Goal: Task Accomplishment & Management: Use online tool/utility

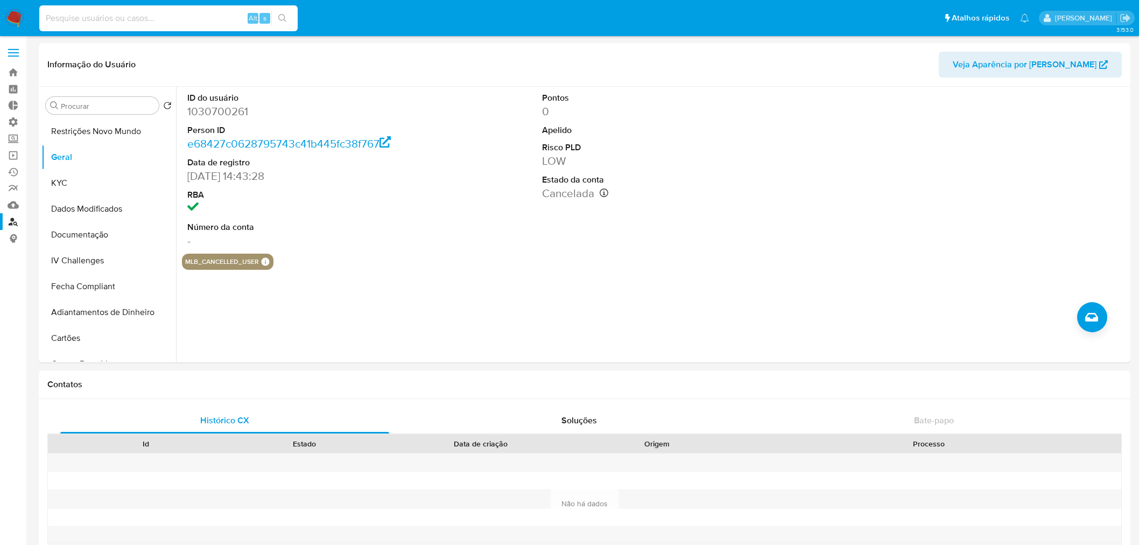
select select "10"
type input "470526144"
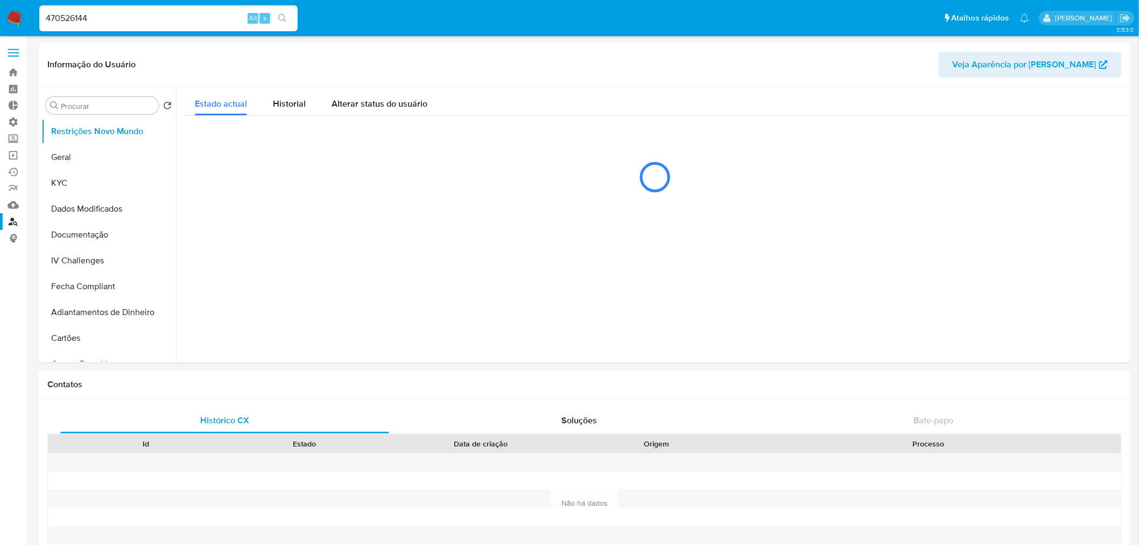
select select "10"
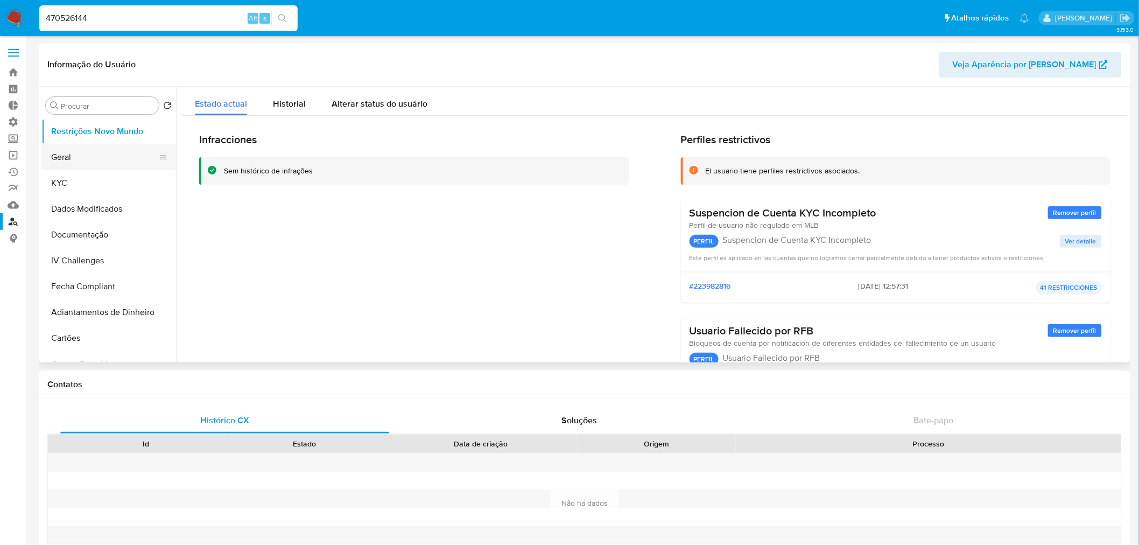
click at [75, 165] on button "Geral" at bounding box center [104, 157] width 126 height 26
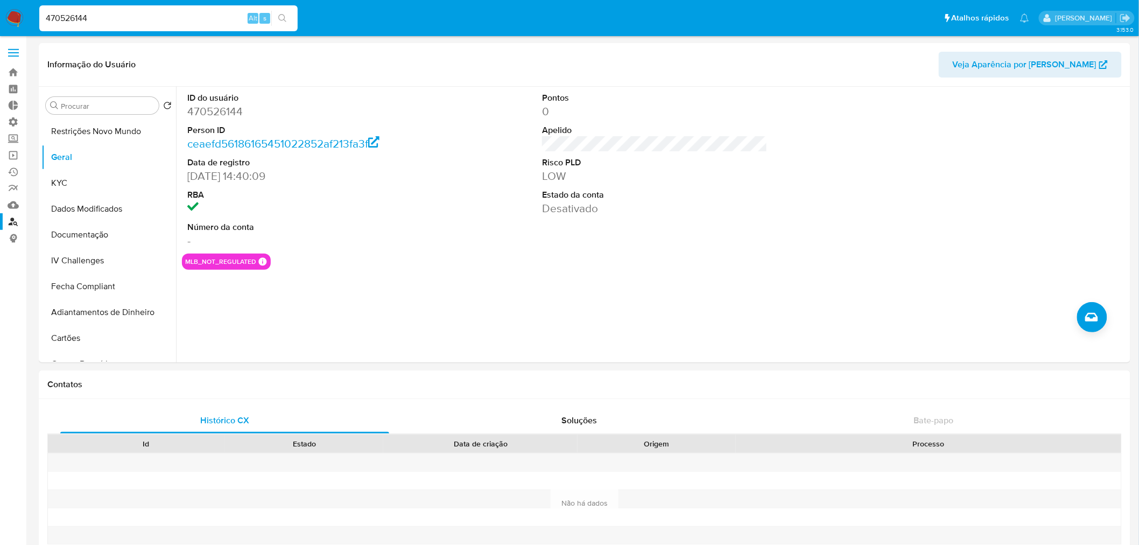
click at [131, 20] on input "470526144" at bounding box center [168, 18] width 258 height 14
paste input "1030700261"
type input "1030700261"
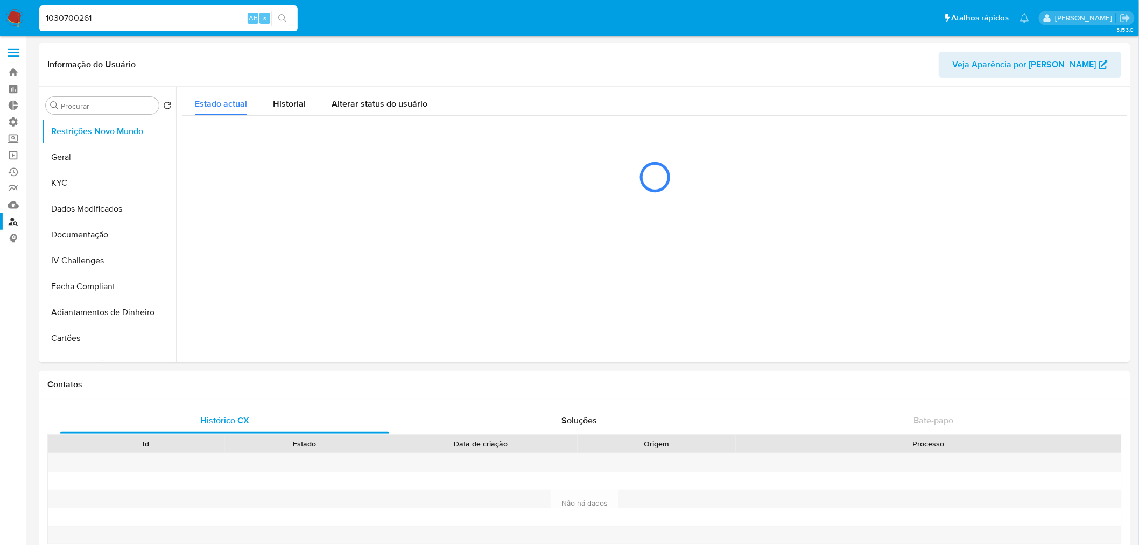
select select "10"
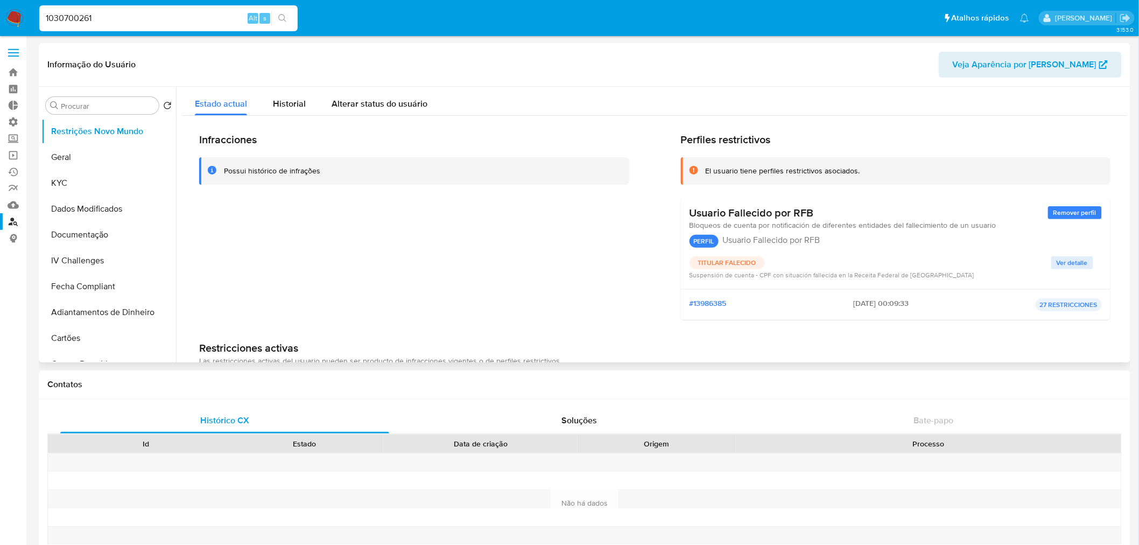
drag, startPoint x: 880, startPoint y: 303, endPoint x: 837, endPoint y: 305, distance: 43.2
click at [837, 305] on div "#13986385 2024-04-28 - 00:09:33 27 RESTRICCIONES" at bounding box center [896, 304] width 413 height 13
click at [118, 17] on input "1030700261" at bounding box center [168, 18] width 258 height 14
click at [100, 159] on button "Geral" at bounding box center [104, 157] width 126 height 26
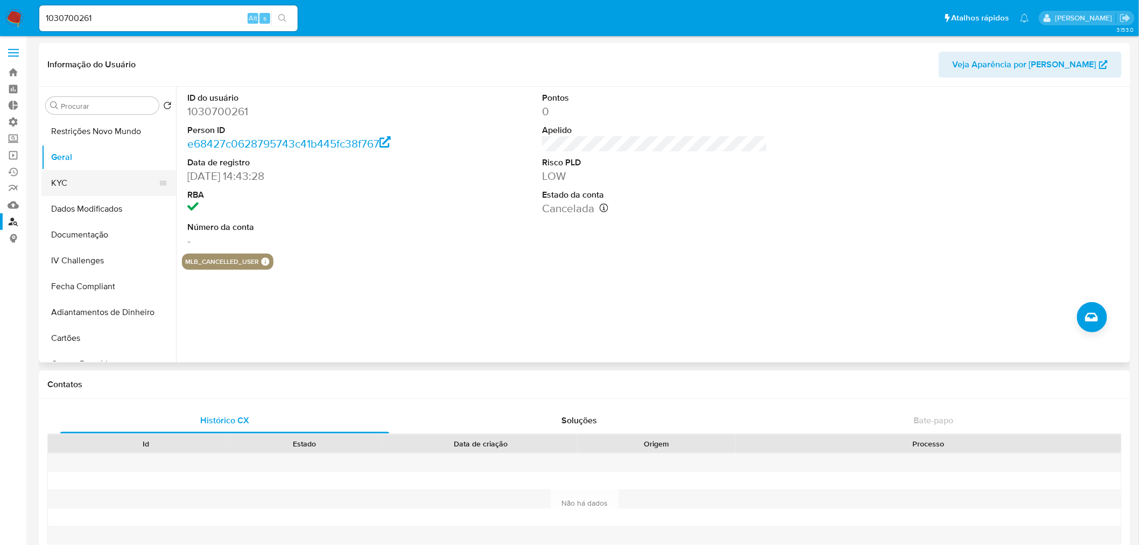
click at [95, 185] on button "KYC" at bounding box center [104, 183] width 126 height 26
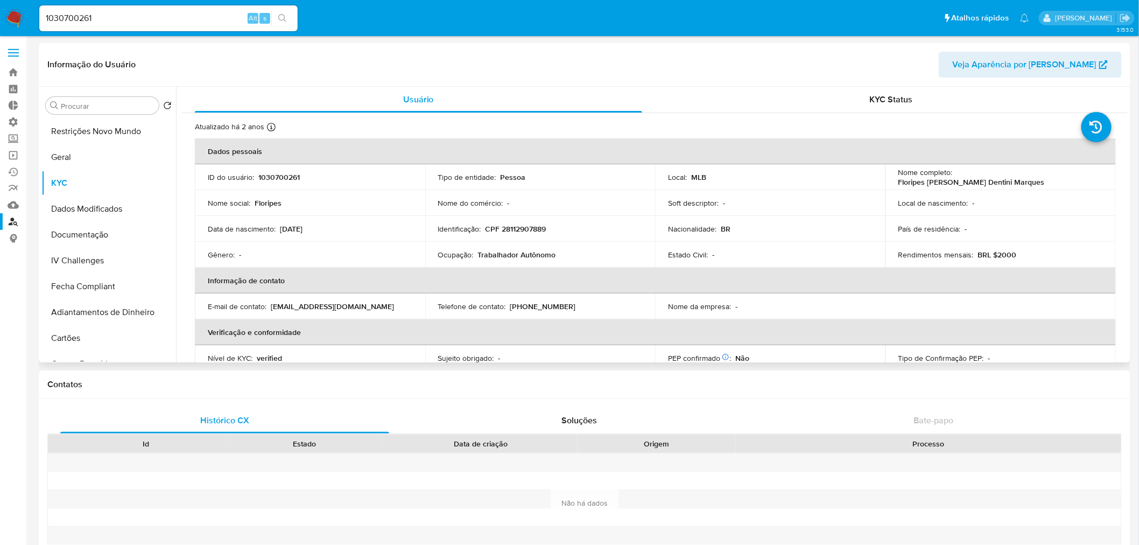
click at [525, 229] on p "CPF 28112907889" at bounding box center [516, 229] width 61 height 10
copy p "28112907889"
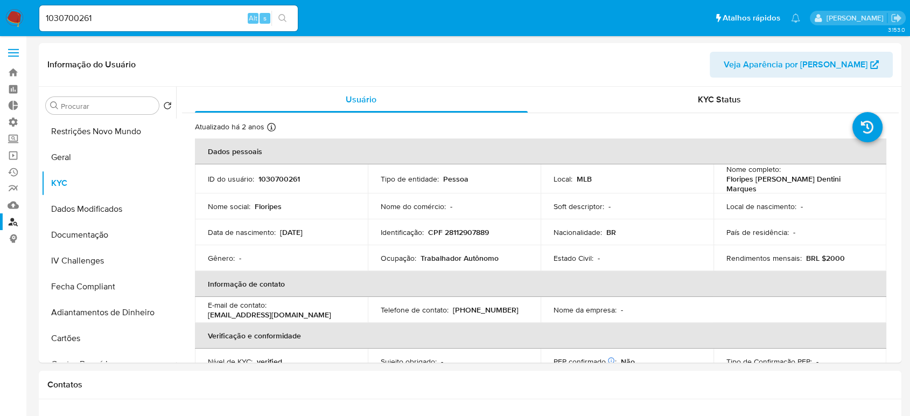
click at [122, 10] on div "1030700261 Alt s" at bounding box center [168, 18] width 258 height 26
click at [115, 19] on input "1030700261" at bounding box center [168, 18] width 258 height 14
paste input "470526144"
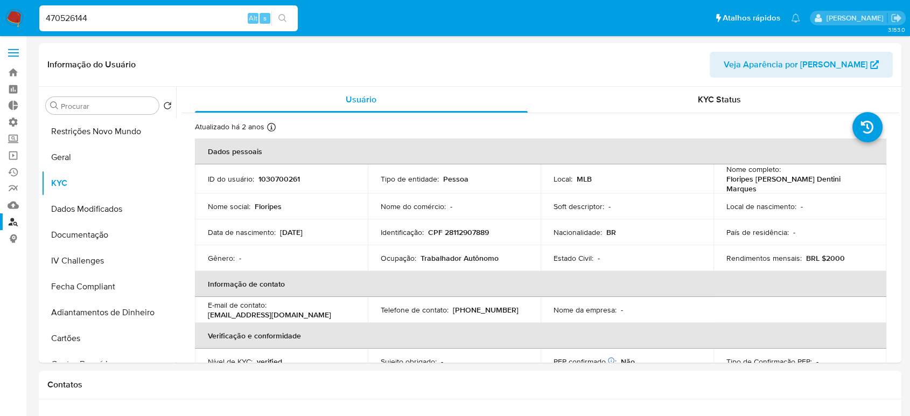
type input "470526144"
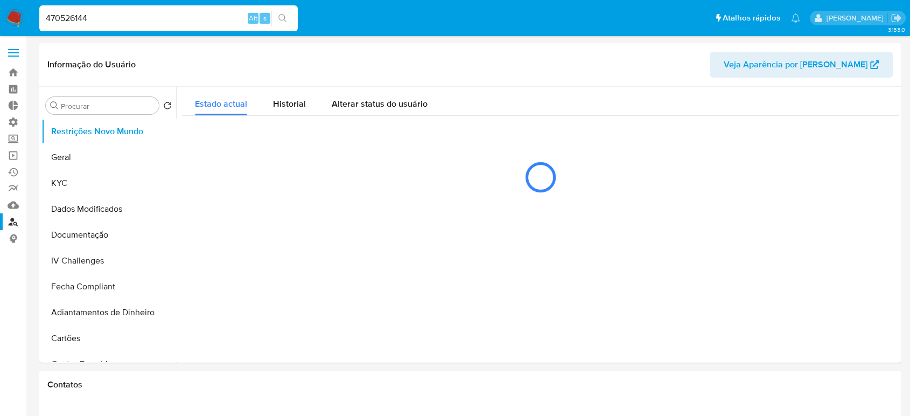
select select "10"
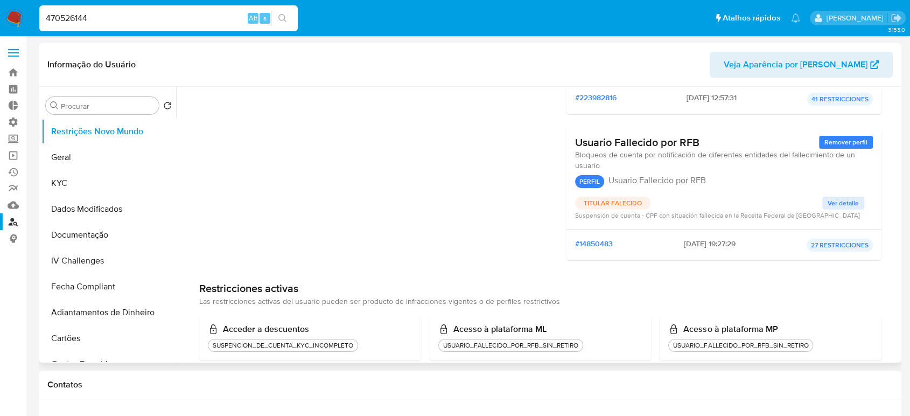
scroll to position [179, 0]
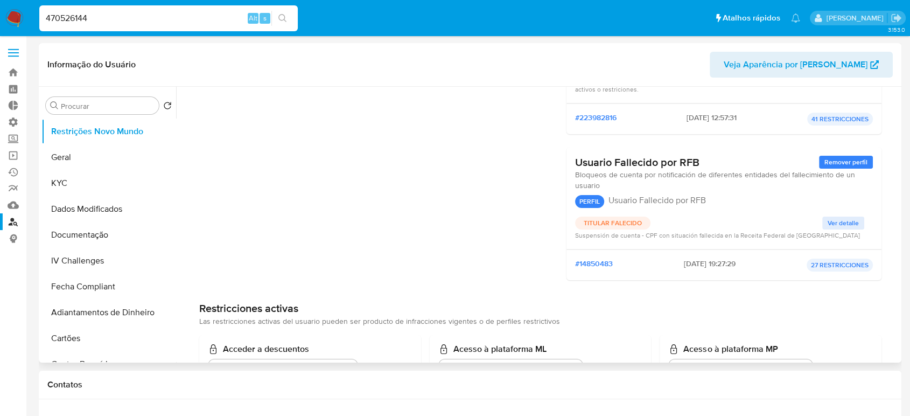
drag, startPoint x: 711, startPoint y: 260, endPoint x: 670, endPoint y: 260, distance: 40.4
click at [684, 260] on span "2024-05-18 - 19:27:29" at bounding box center [710, 264] width 52 height 13
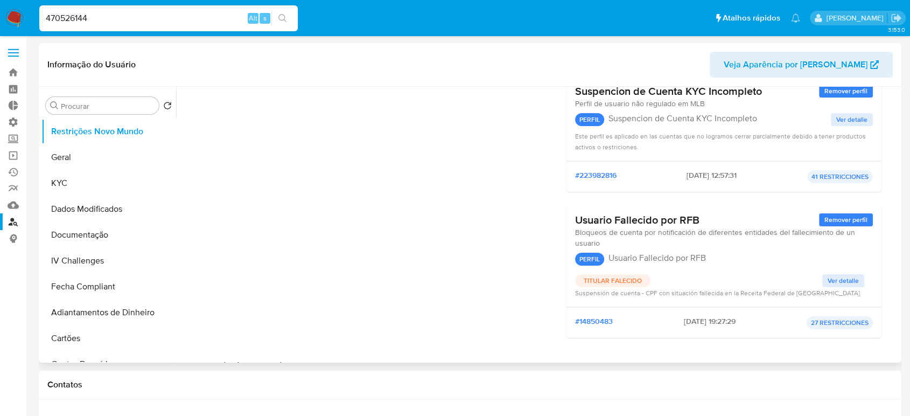
scroll to position [0, 0]
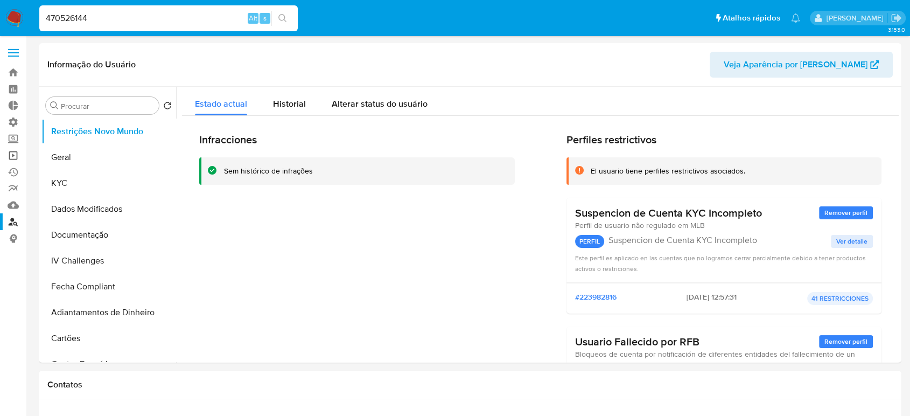
click at [10, 158] on link "Operações em massa" at bounding box center [64, 155] width 128 height 17
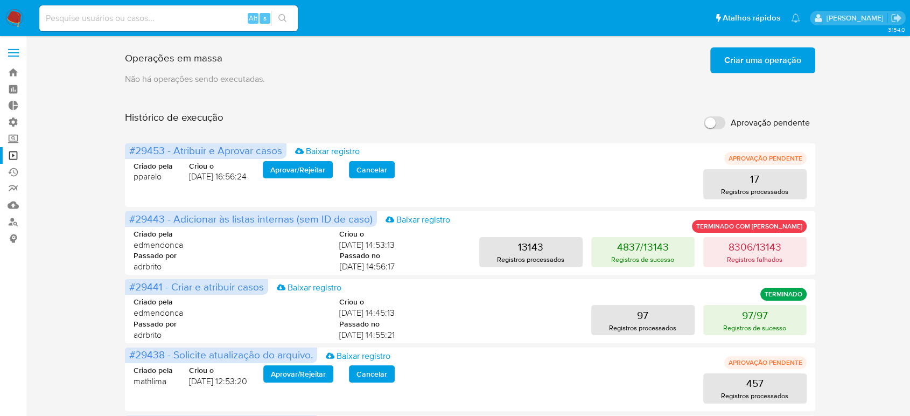
click at [710, 124] on input "Aprovação pendente" at bounding box center [715, 122] width 22 height 13
checkbox input "true"
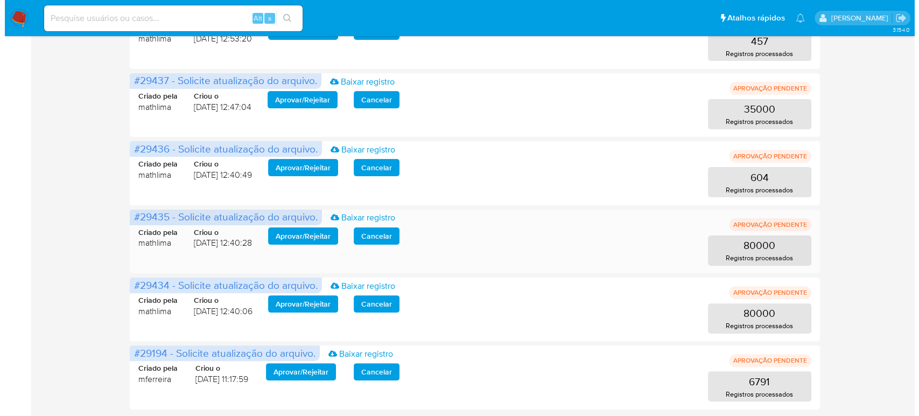
scroll to position [155, 0]
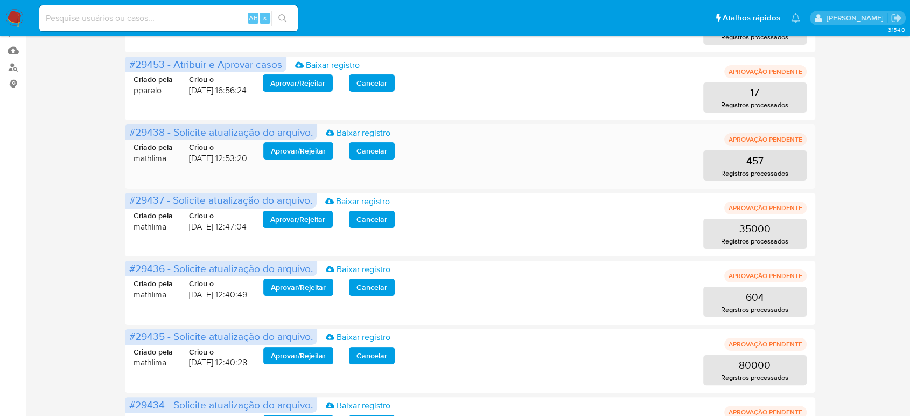
click at [293, 154] on span "Aprovar / Rejeitar" at bounding box center [298, 150] width 55 height 15
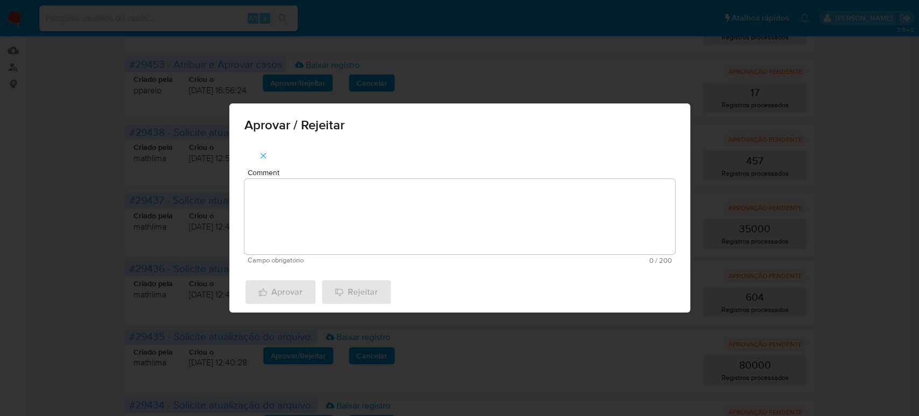
click at [314, 223] on textarea "Comment" at bounding box center [459, 216] width 431 height 75
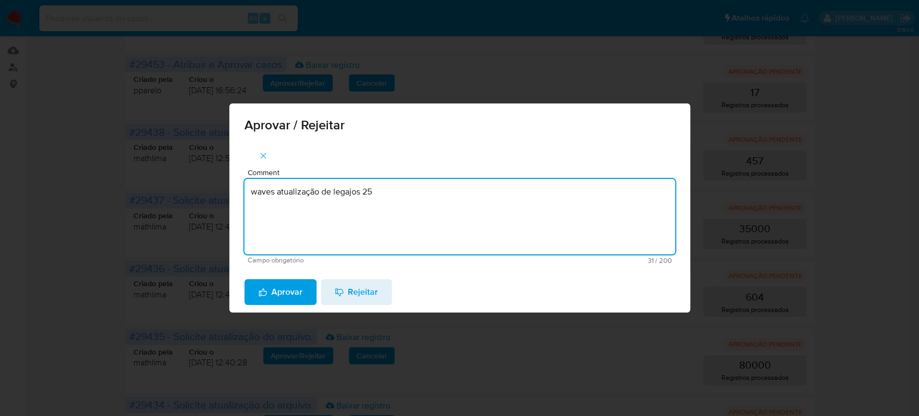
click at [363, 191] on textarea "waves atualização de legajos 25" at bounding box center [459, 216] width 431 height 75
type textarea "waves atualização de legajos 25"
click at [302, 291] on span "Aprovar" at bounding box center [280, 292] width 44 height 24
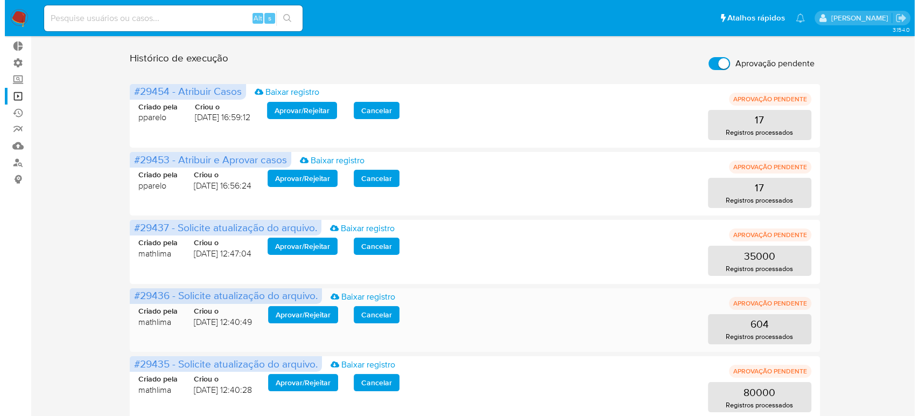
scroll to position [120, 0]
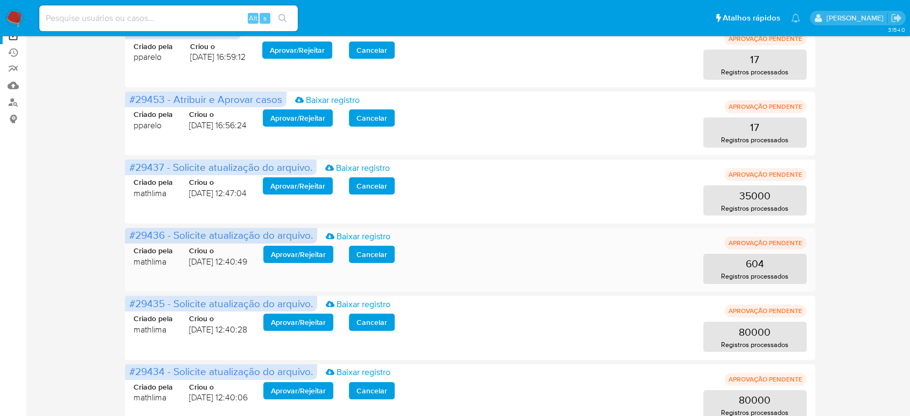
click at [312, 253] on span "Aprovar / Rejeitar" at bounding box center [298, 254] width 55 height 15
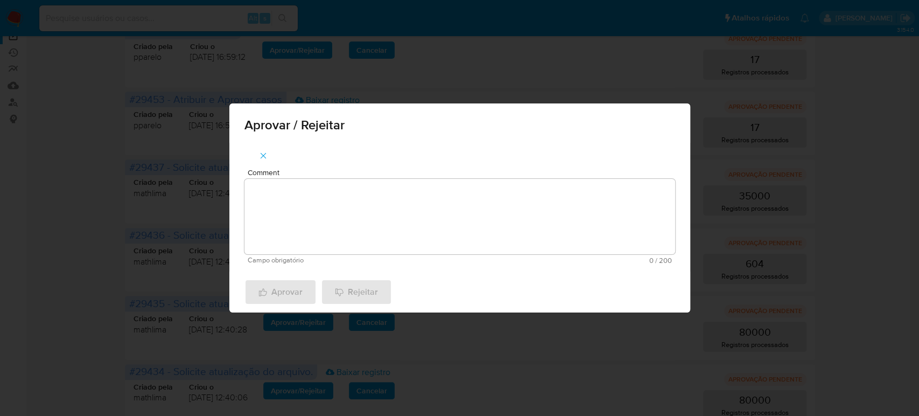
click at [375, 204] on textarea "Comment" at bounding box center [459, 216] width 431 height 75
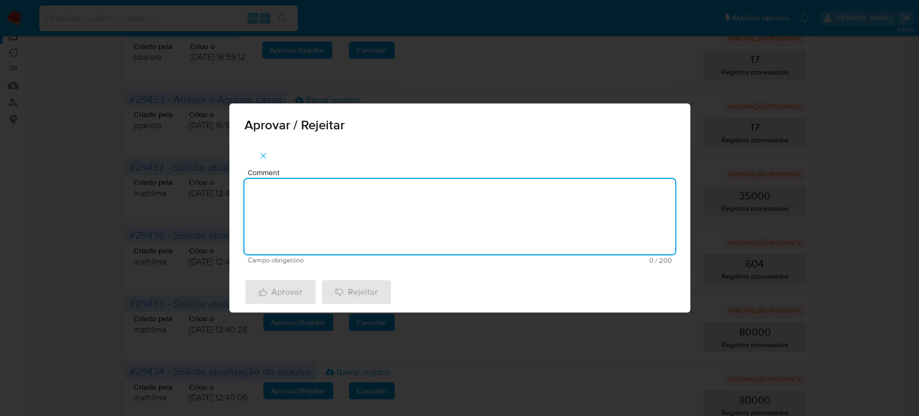
paste textarea "waves atualização de legajos 25"
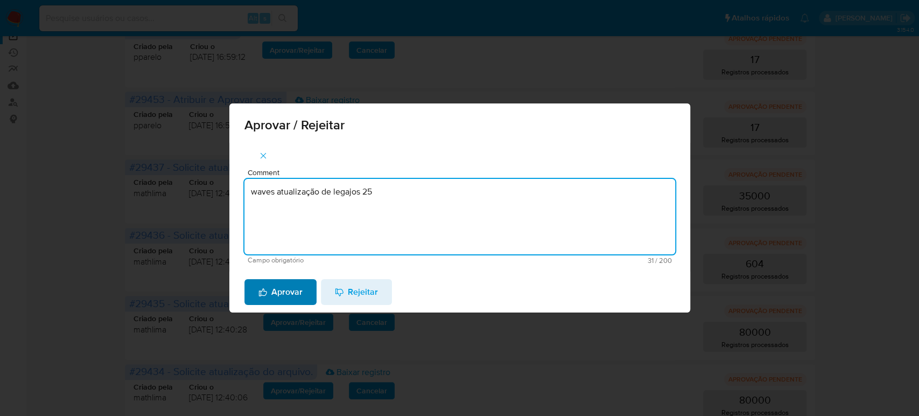
type textarea "waves atualização de legajos 25"
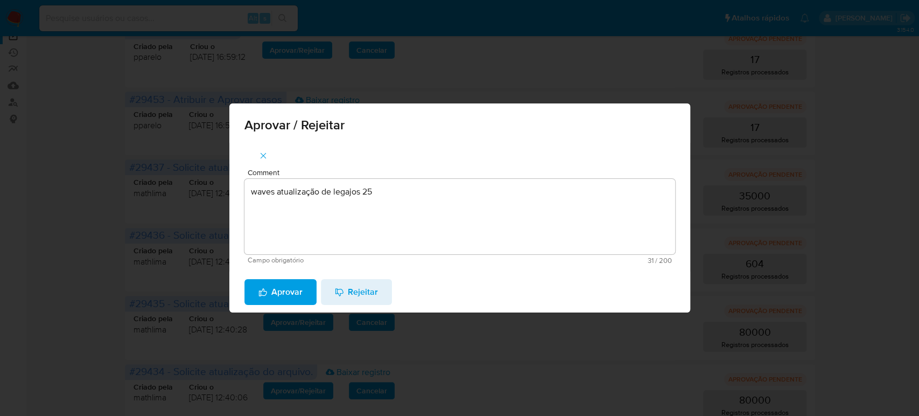
click at [308, 282] on button "Aprovar" at bounding box center [280, 292] width 72 height 26
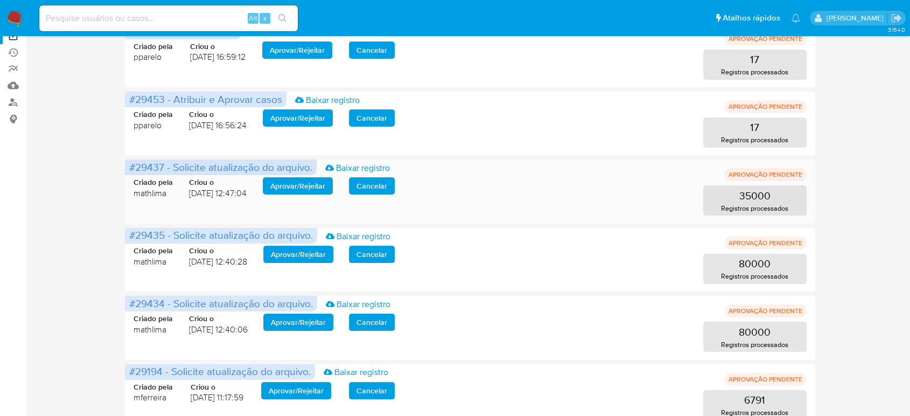
click at [297, 184] on span "Aprovar / Rejeitar" at bounding box center [297, 185] width 55 height 15
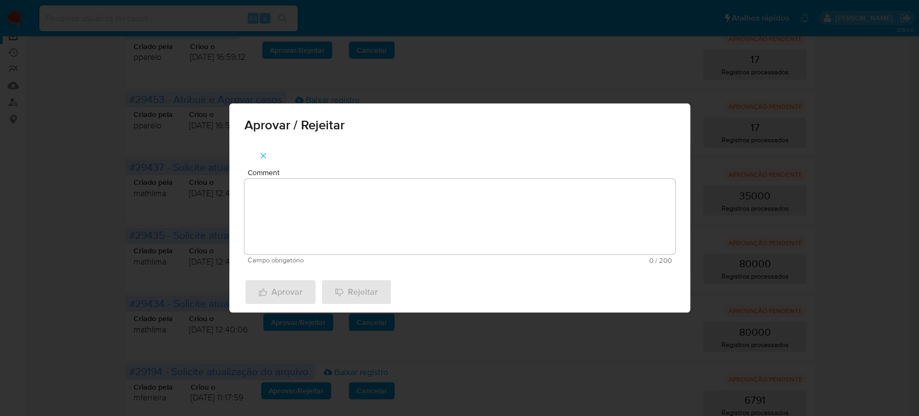
click at [348, 232] on textarea "Comment" at bounding box center [459, 216] width 431 height 75
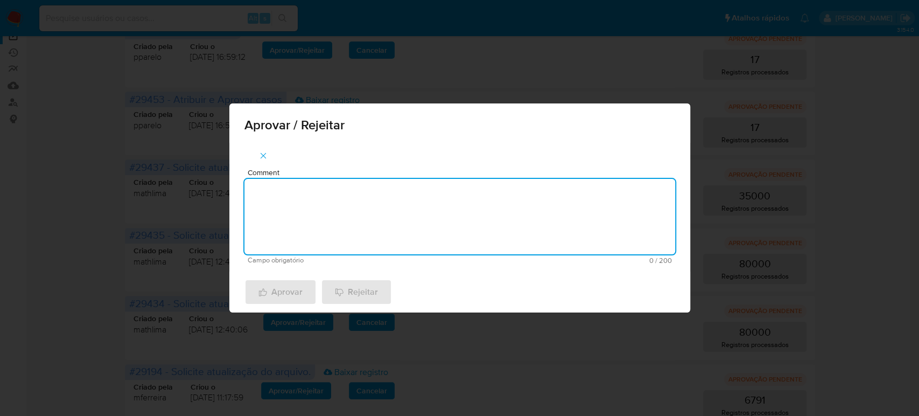
paste textarea "waves atualização de legajos 25"
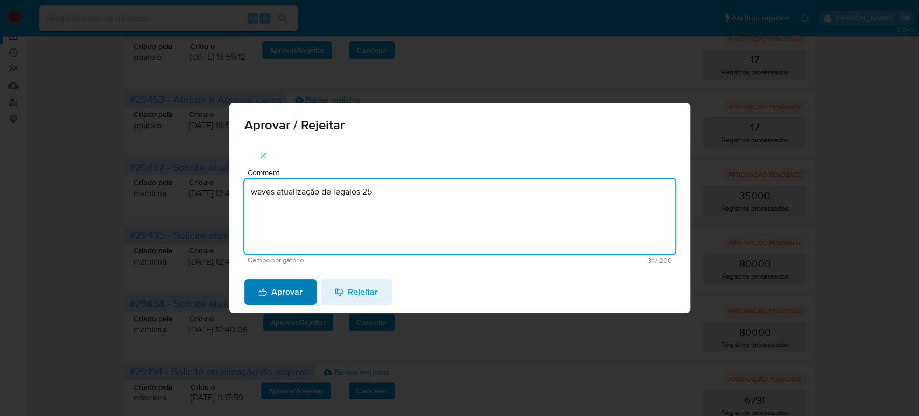
type textarea "waves atualização de legajos 25"
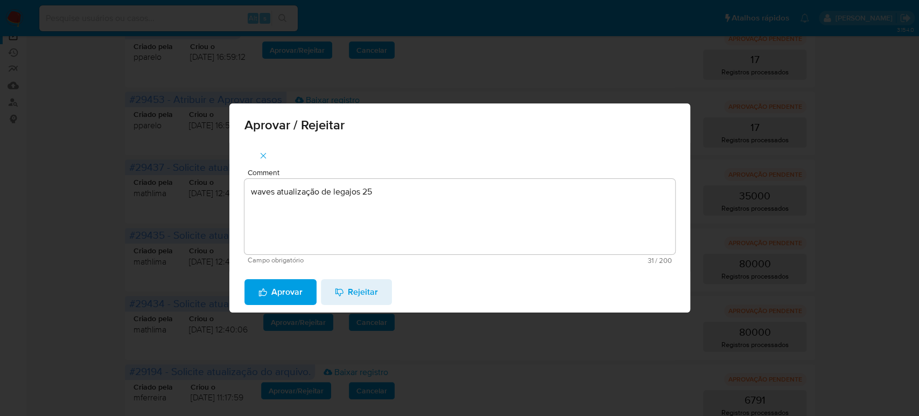
click at [289, 288] on span "Aprovar" at bounding box center [280, 292] width 44 height 24
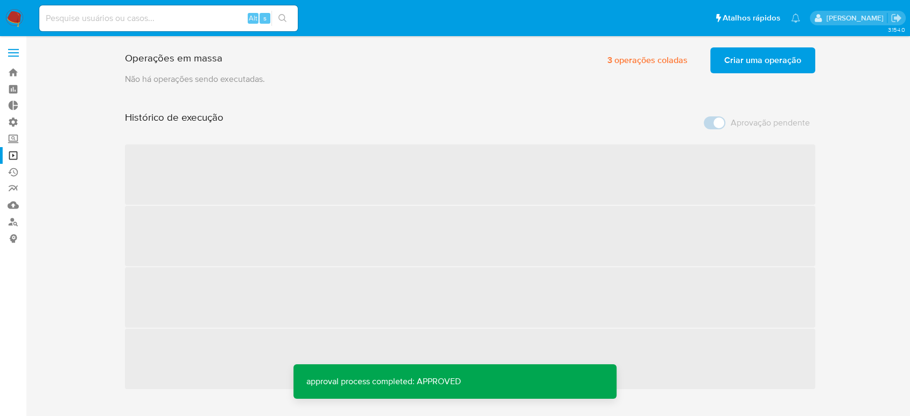
scroll to position [0, 0]
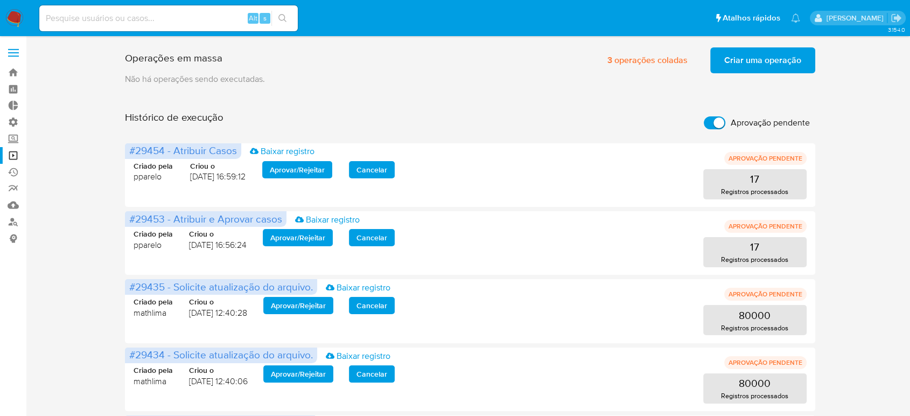
click at [64, 263] on div "Operações em massa 3 operações coladas Criar uma operação Só pode haver no máxi…" at bounding box center [470, 261] width 863 height 436
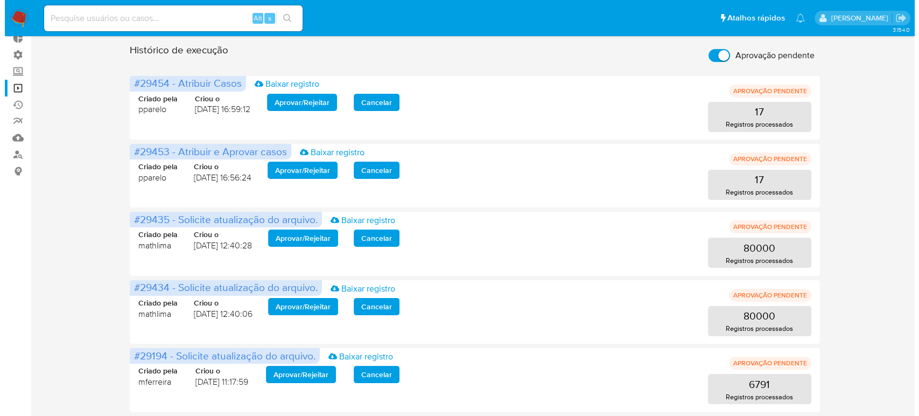
scroll to position [69, 0]
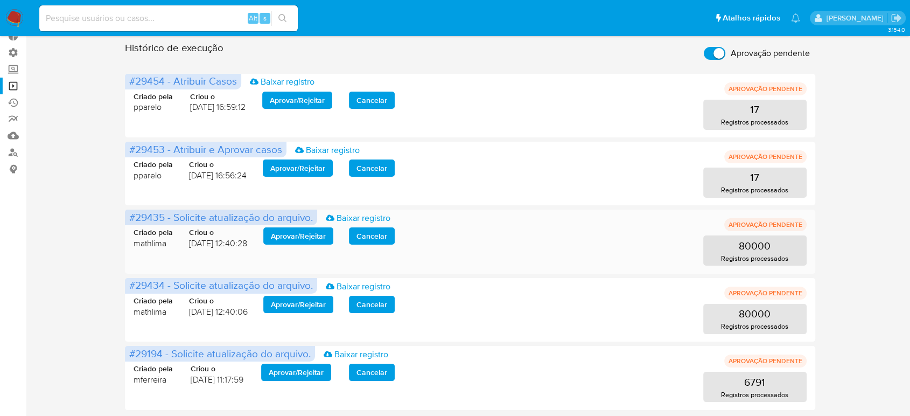
click at [280, 232] on span "Aprovar / Rejeitar" at bounding box center [298, 235] width 55 height 15
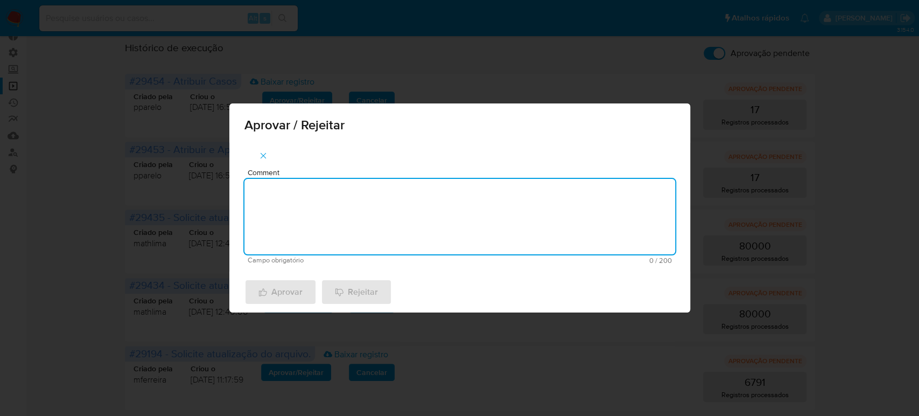
click at [306, 232] on textarea "Comment" at bounding box center [459, 216] width 431 height 75
paste textarea "waves atualização de legajos 25"
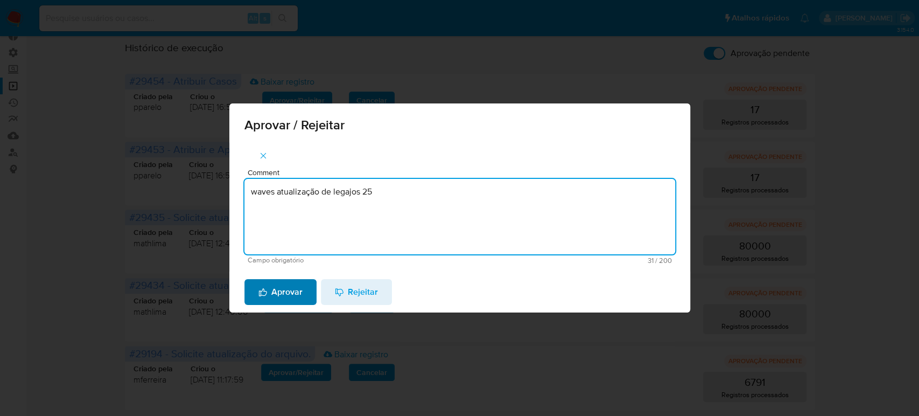
type textarea "waves atualização de legajos 25"
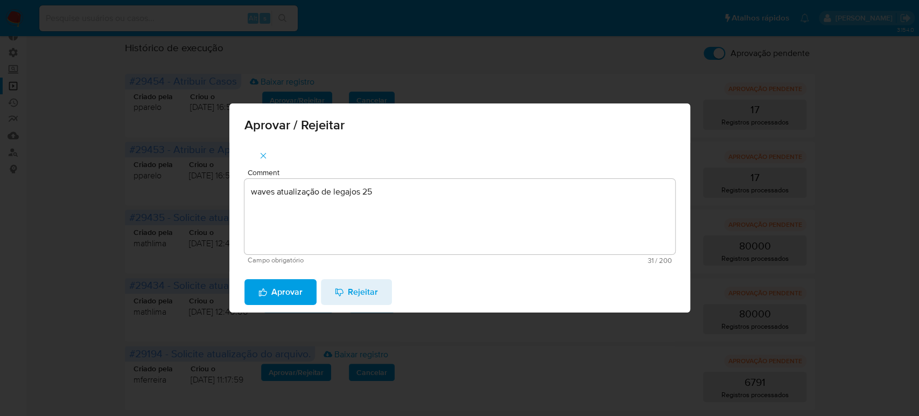
click at [270, 290] on span "Aprovar" at bounding box center [280, 292] width 44 height 24
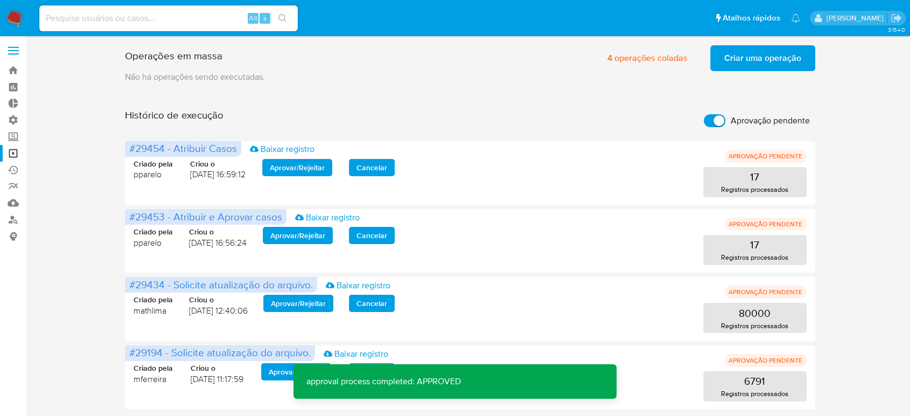
scroll to position [2, 0]
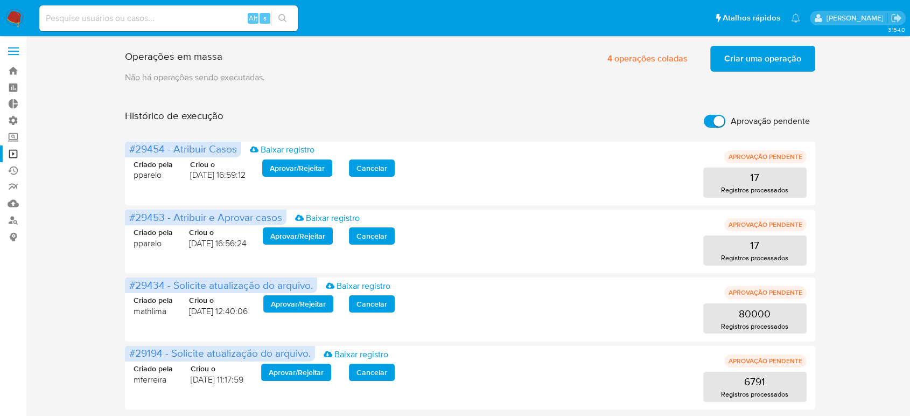
click at [44, 303] on div "Operações em massa 4 operações coladas Criar uma operação Só pode haver no máxi…" at bounding box center [470, 225] width 863 height 368
click at [292, 304] on span "Aprovar / Rejeitar" at bounding box center [298, 303] width 55 height 15
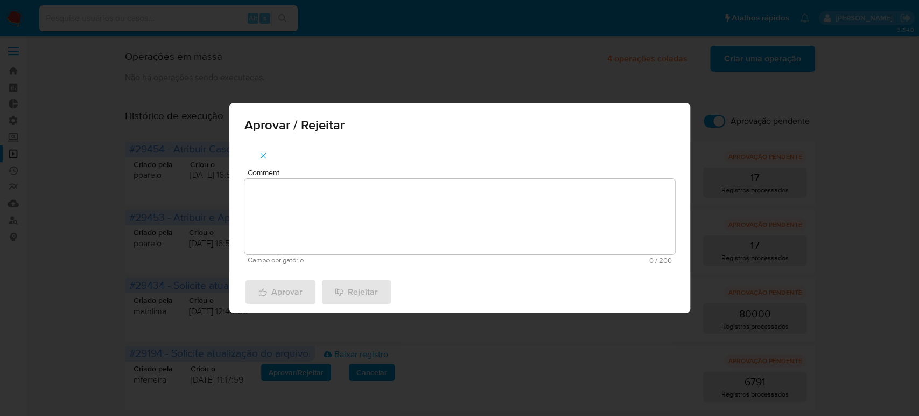
click at [354, 221] on textarea "Comment" at bounding box center [459, 216] width 431 height 75
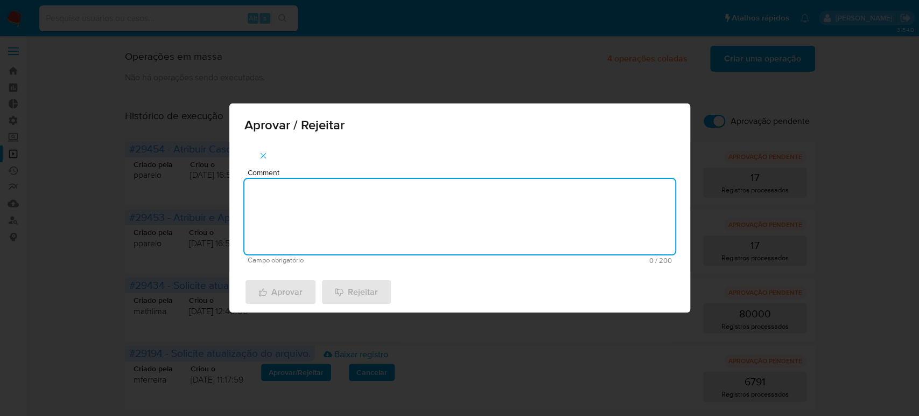
paste textarea "waves atualização de legajos 25"
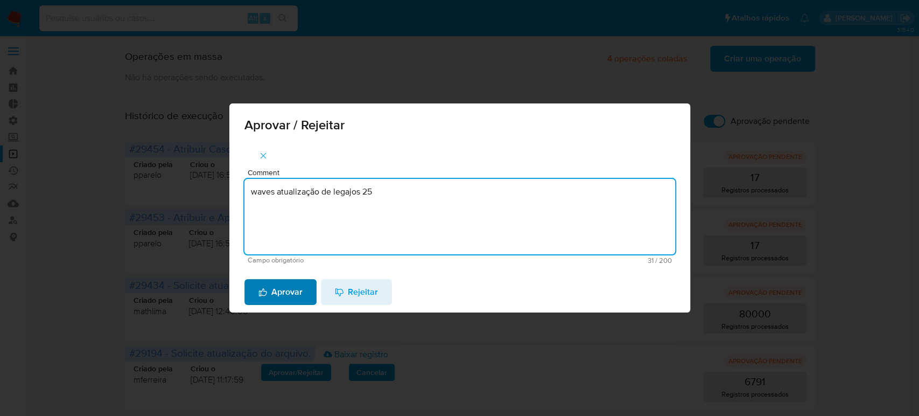
type textarea "waves atualização de legajos 25"
click at [277, 285] on span "Aprovar" at bounding box center [280, 292] width 44 height 24
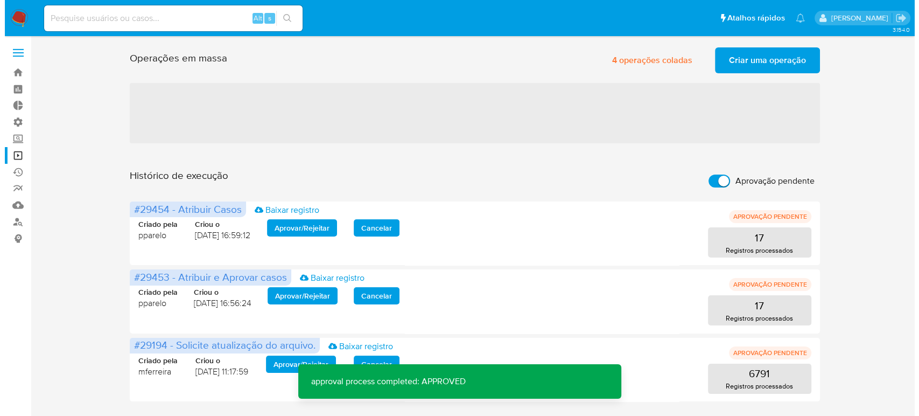
scroll to position [0, 0]
